Goal: Task Accomplishment & Management: Manage account settings

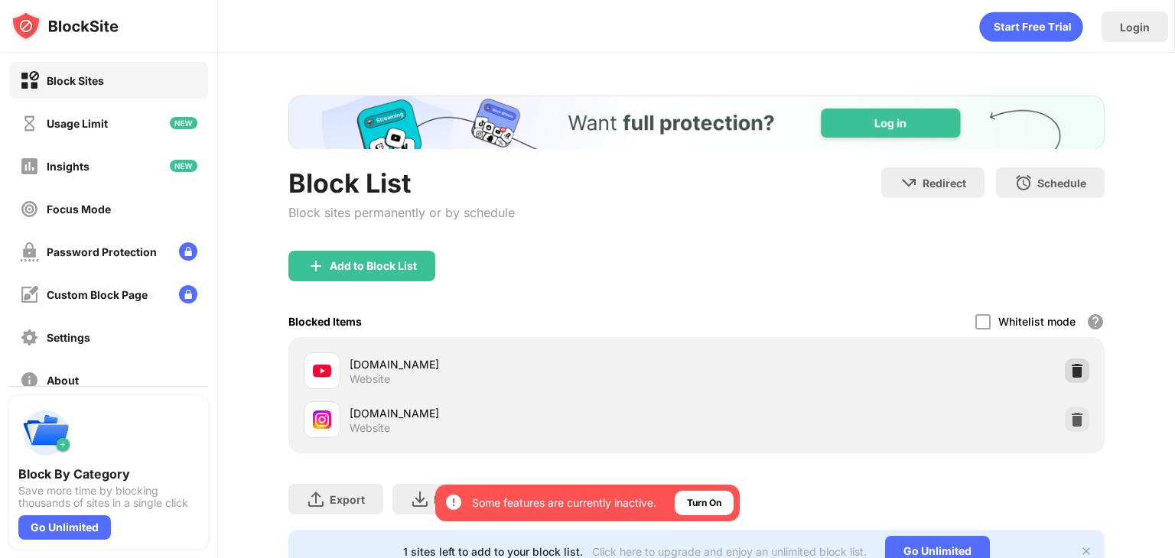
click at [1069, 368] on img at bounding box center [1076, 370] width 15 height 15
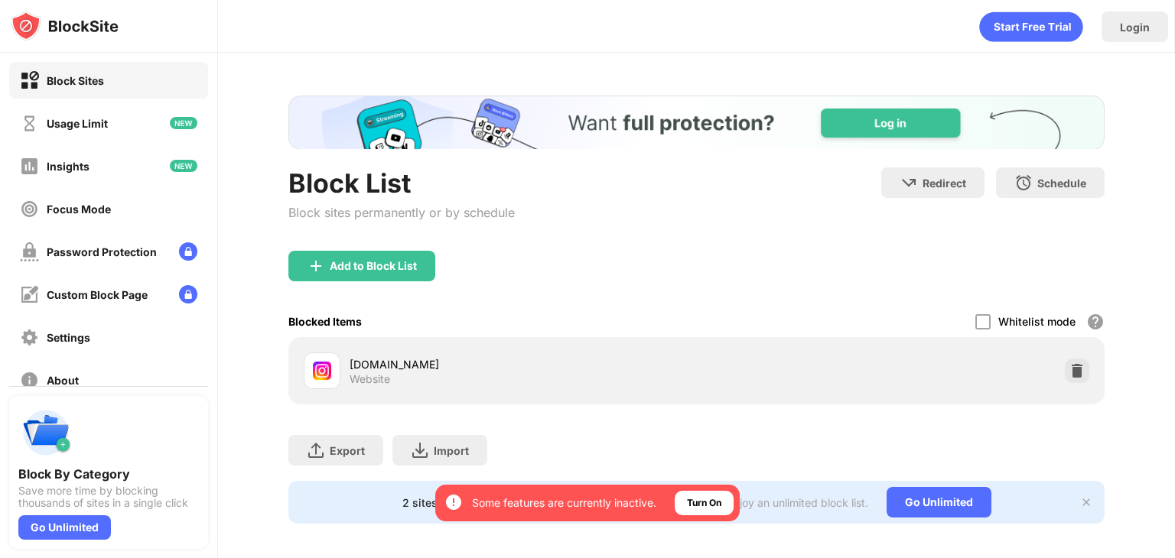
click at [1069, 368] on img at bounding box center [1076, 370] width 15 height 15
